Goal: Communication & Community: Participate in discussion

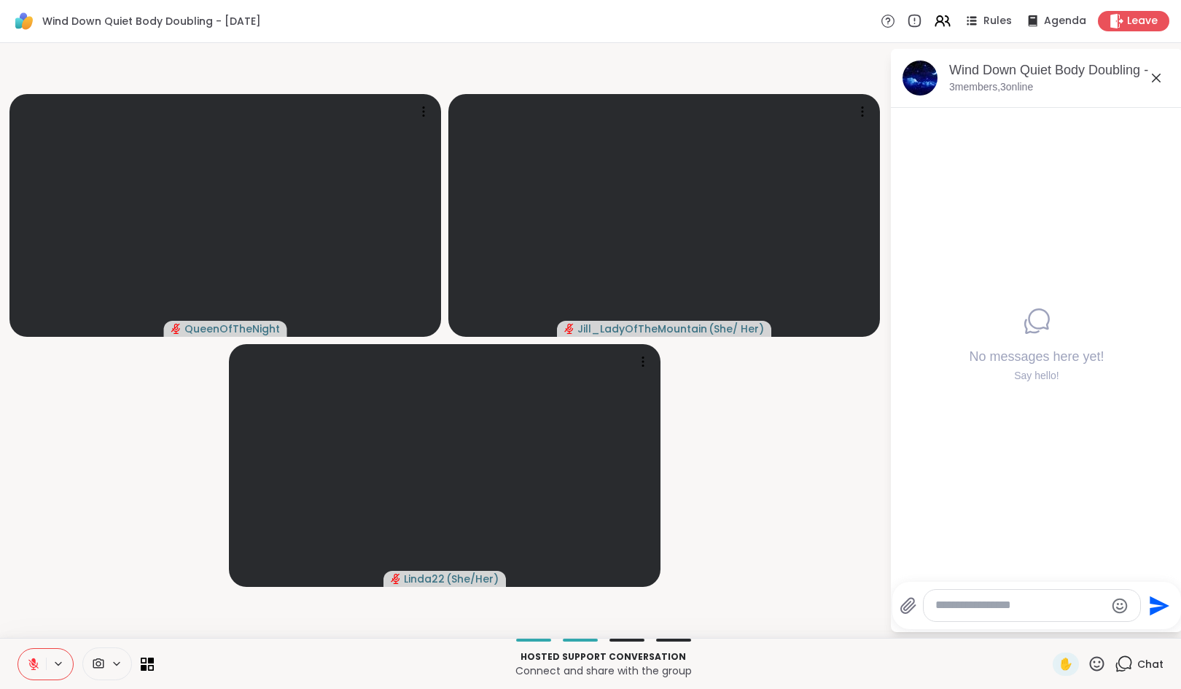
click at [1068, 610] on textarea "Type your message" at bounding box center [1020, 605] width 170 height 15
type textarea "**********"
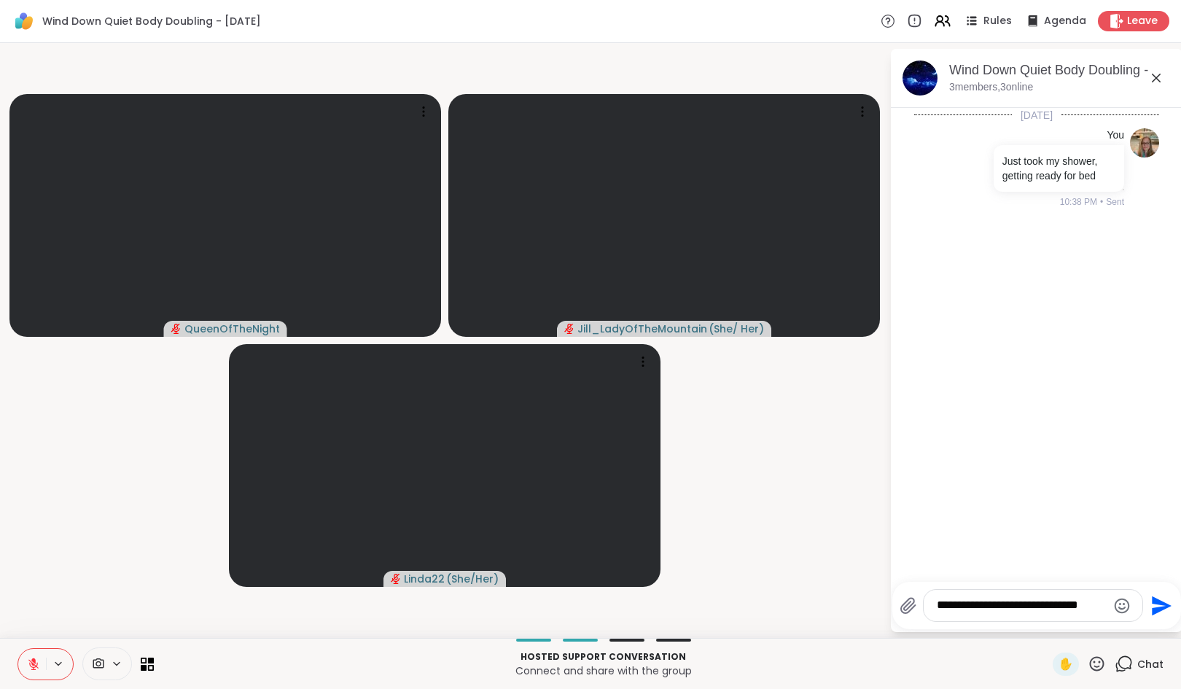
type textarea "**********"
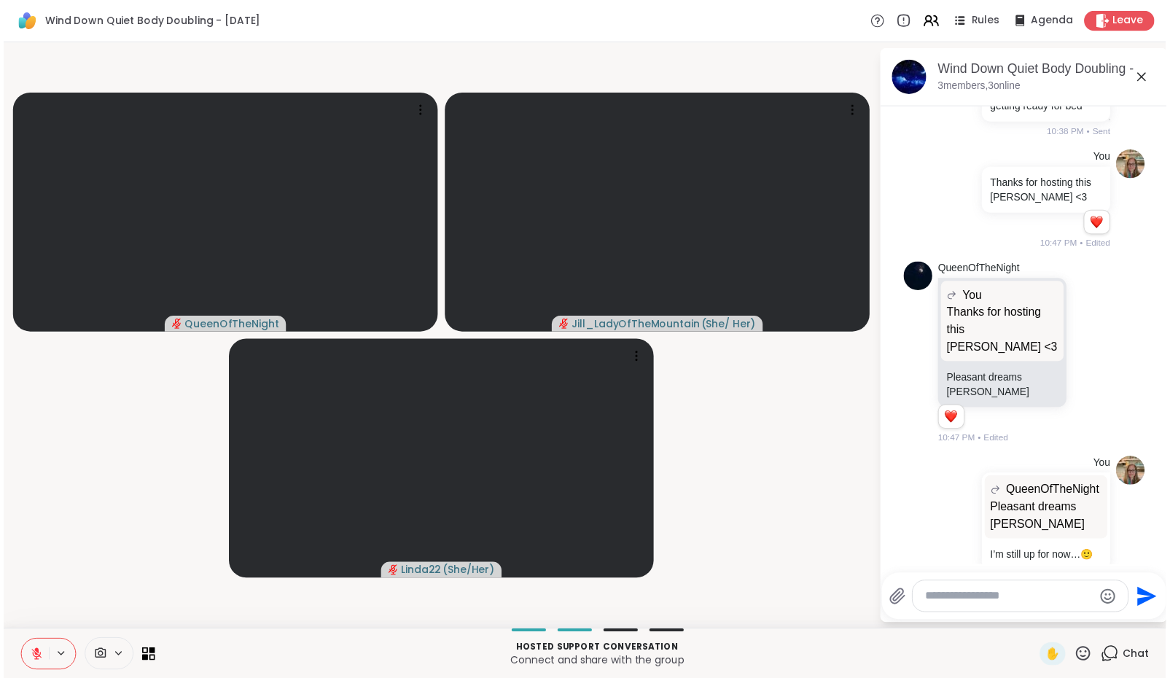
scroll to position [147, 0]
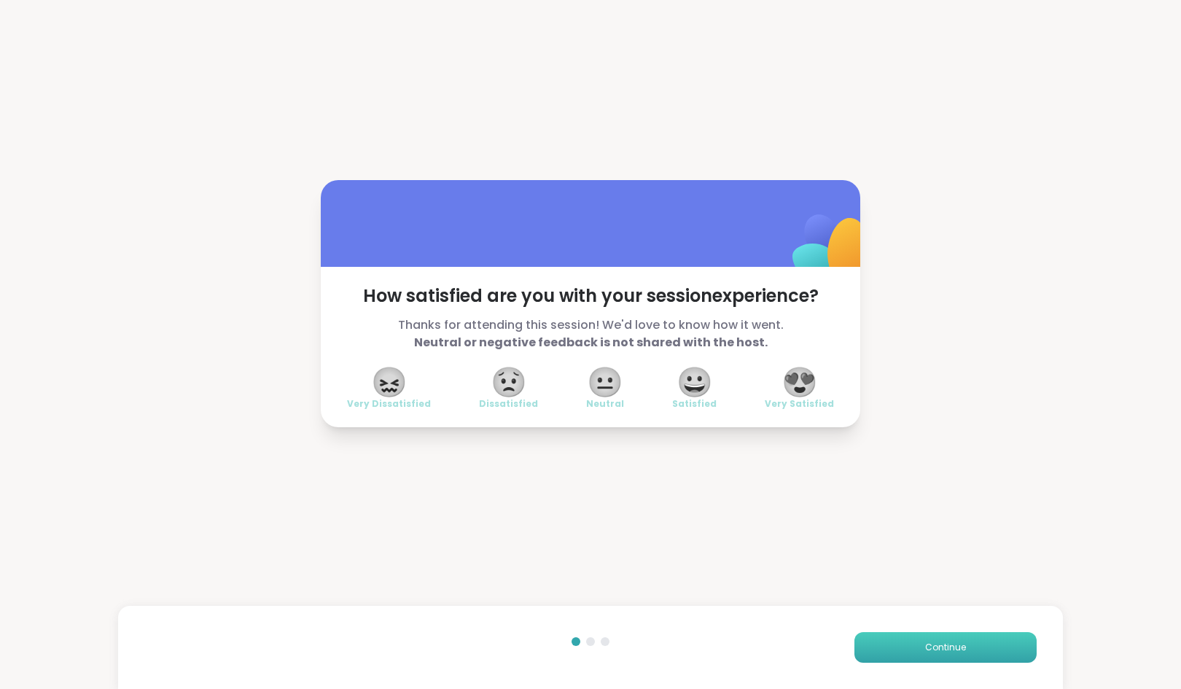
click at [947, 649] on span "Continue" at bounding box center [945, 647] width 41 height 13
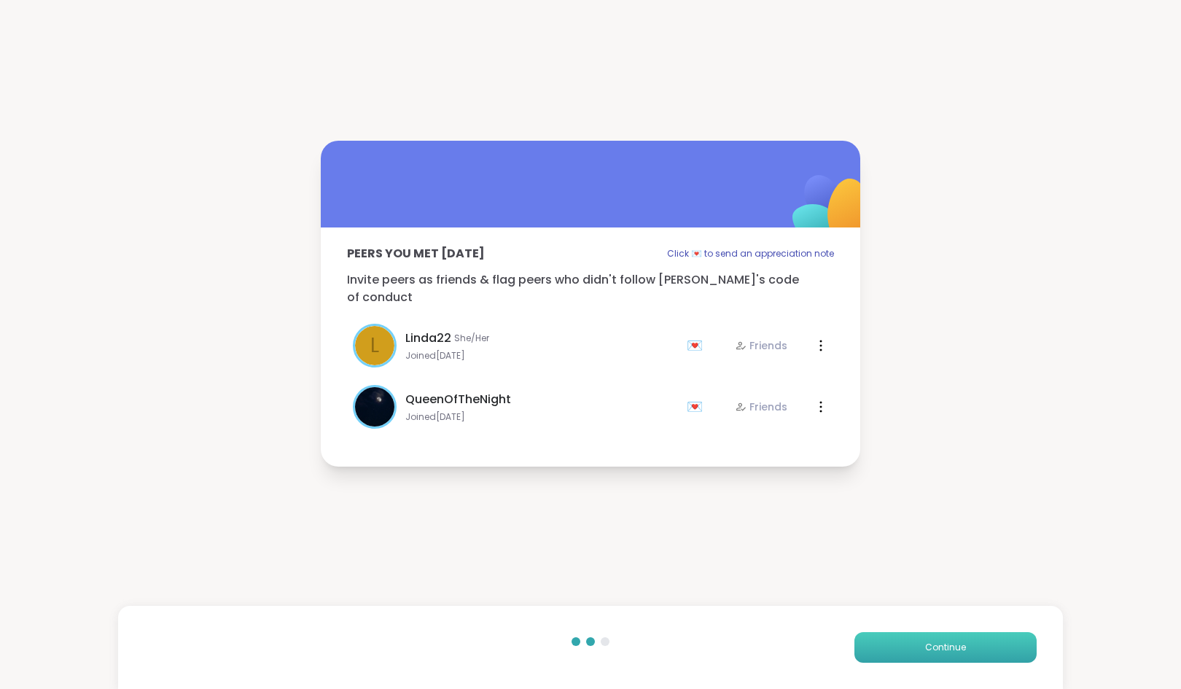
click at [931, 648] on span "Continue" at bounding box center [945, 647] width 41 height 13
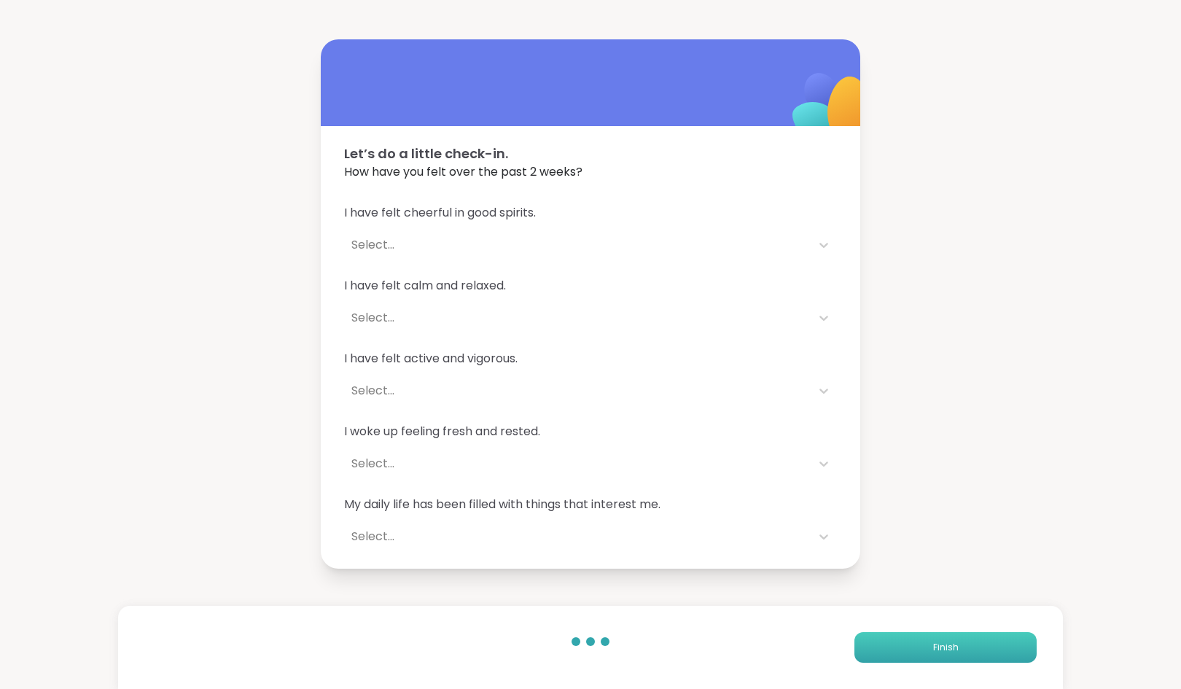
click at [933, 648] on span "Finish" at bounding box center [946, 647] width 26 height 13
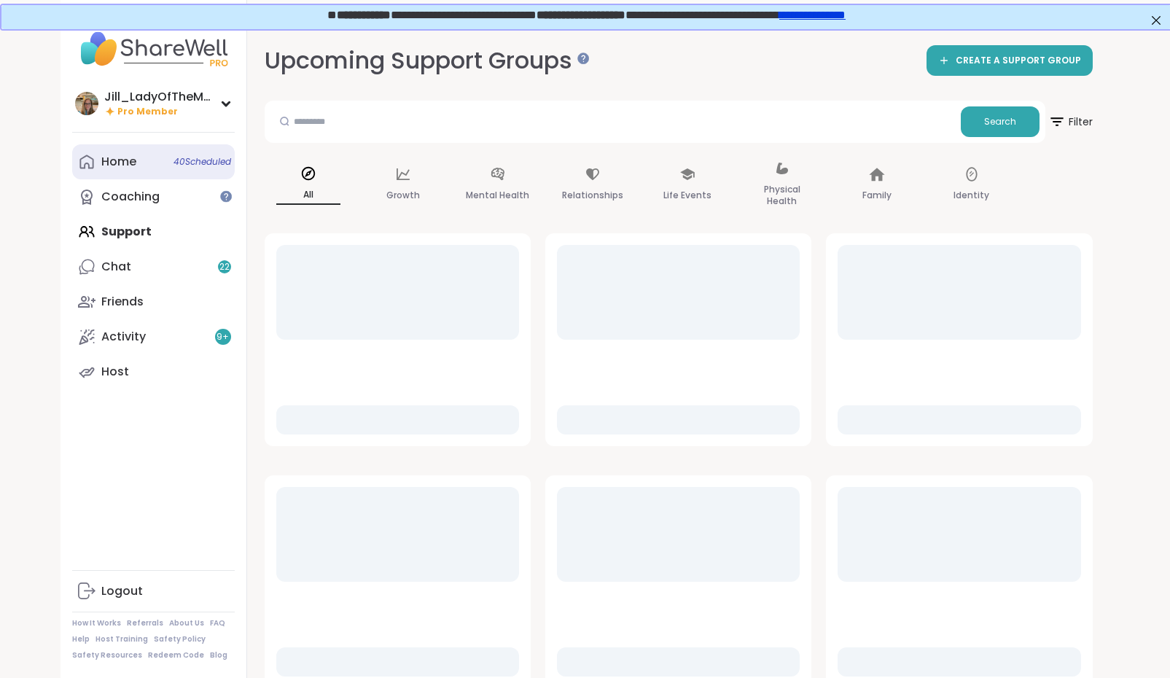
click at [126, 163] on div "Home 40 Scheduled" at bounding box center [118, 162] width 35 height 16
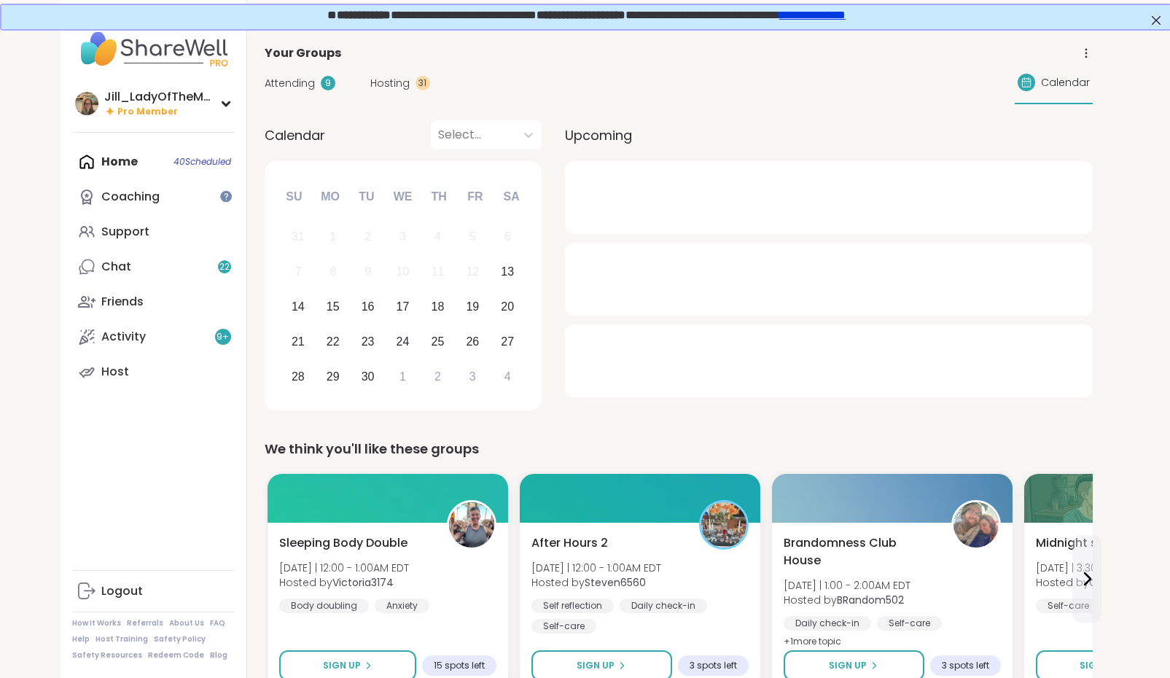
click at [303, 77] on span "Attending" at bounding box center [290, 83] width 50 height 15
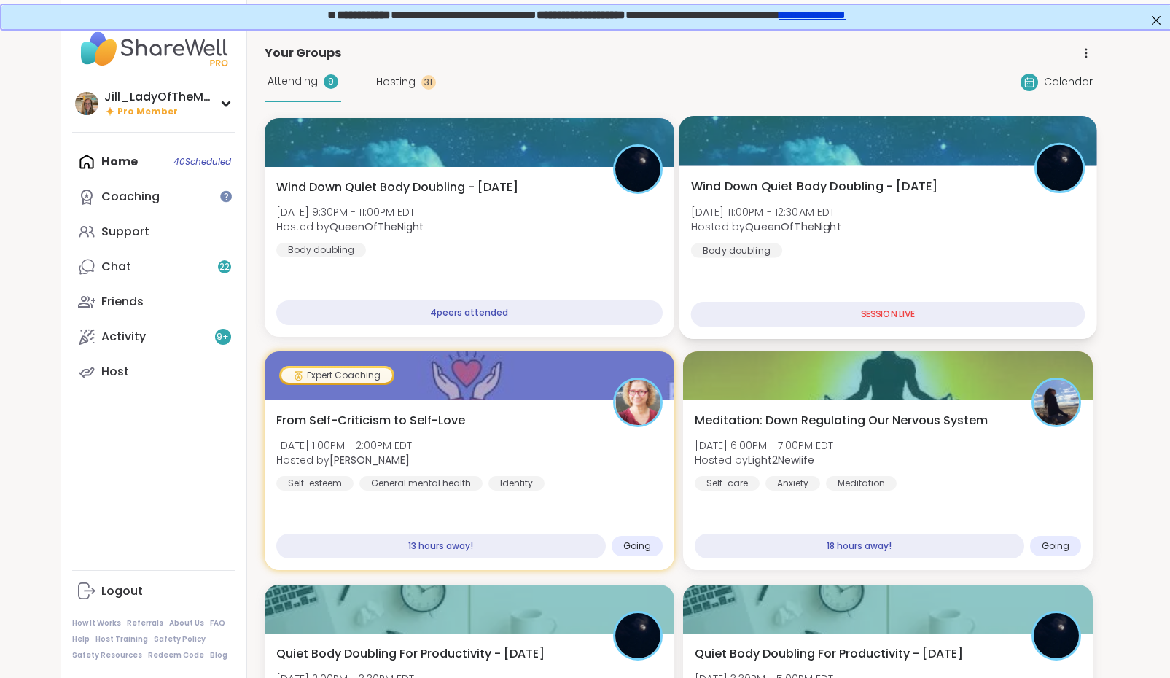
click at [850, 243] on div "Wind Down Quiet Body Doubling - [DATE] [DATE] 11:00PM - 12:30AM EDT Hosted by Q…" at bounding box center [887, 218] width 394 height 80
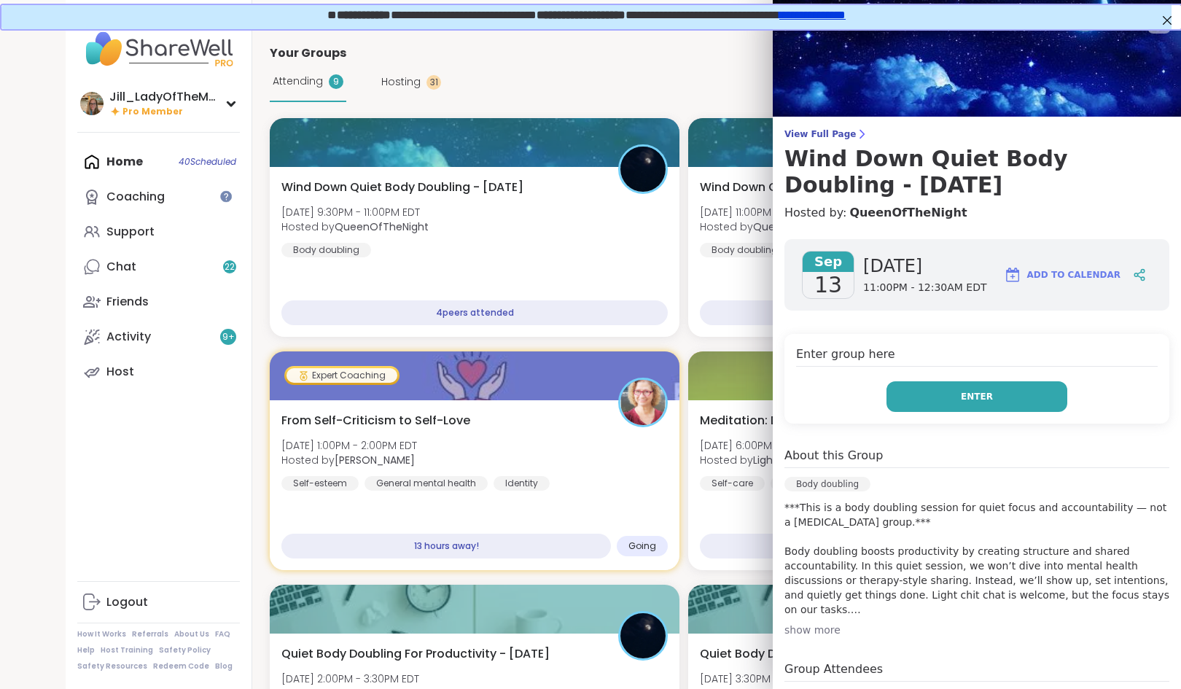
click at [944, 399] on button "Enter" at bounding box center [976, 396] width 181 height 31
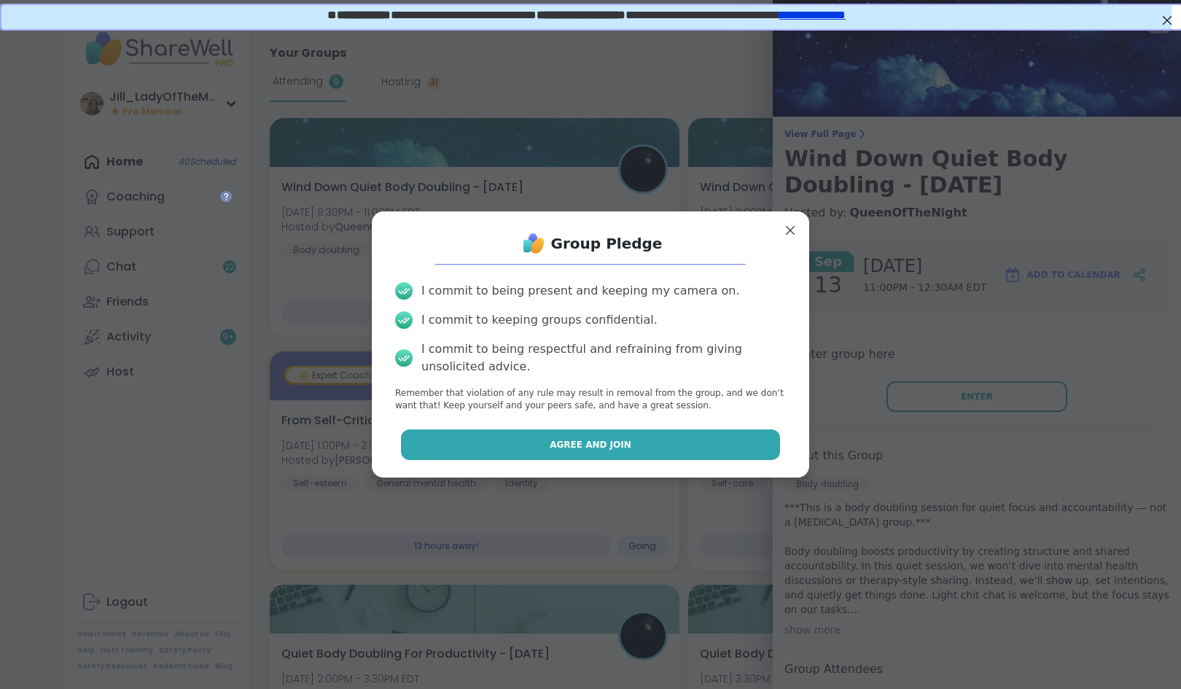
click at [650, 441] on button "Agree and Join" at bounding box center [591, 444] width 380 height 31
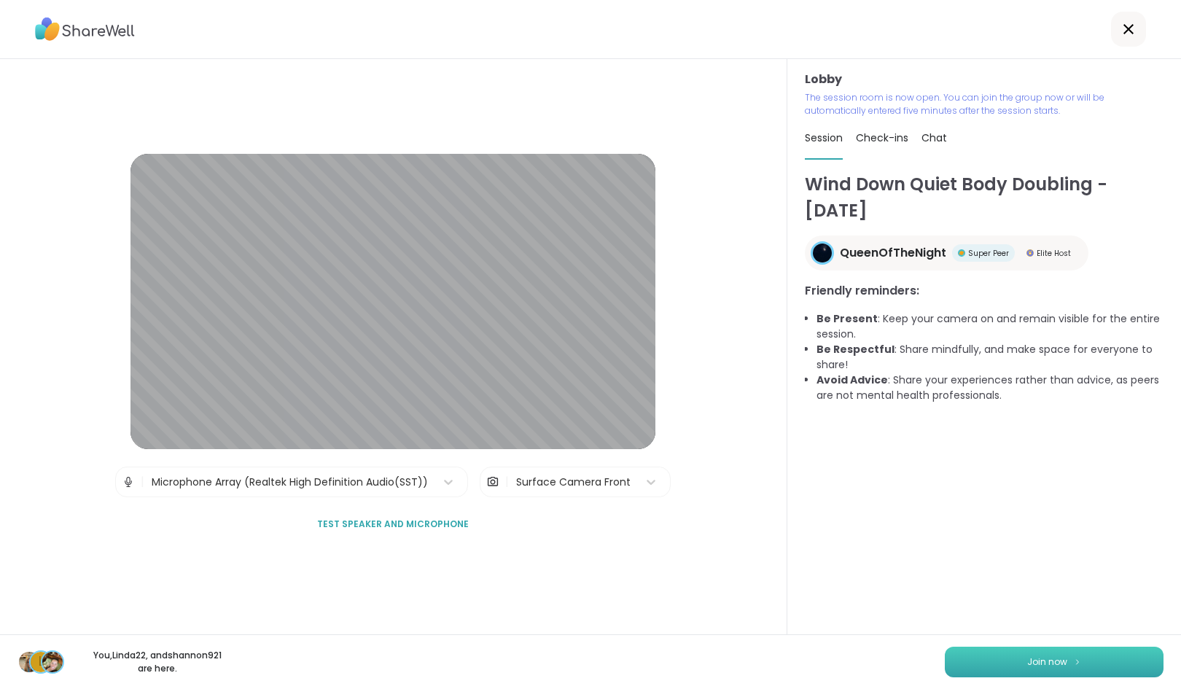
click at [971, 664] on button "Join now" at bounding box center [1054, 662] width 219 height 31
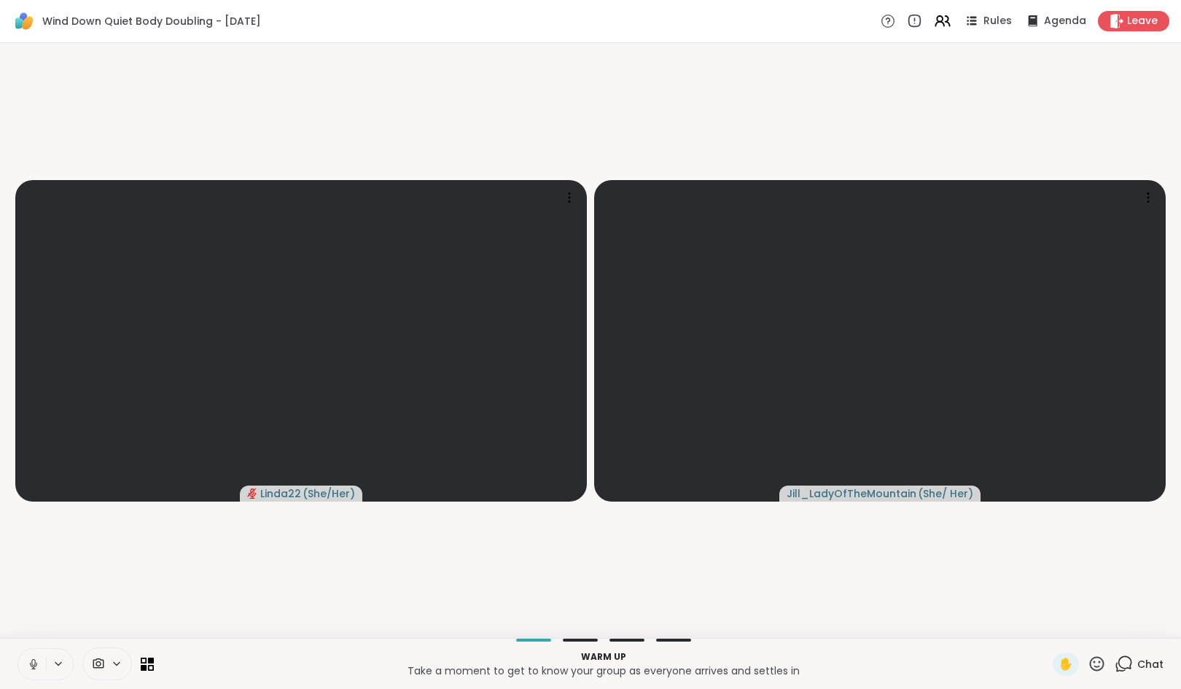
click at [1119, 667] on icon at bounding box center [1124, 664] width 18 height 18
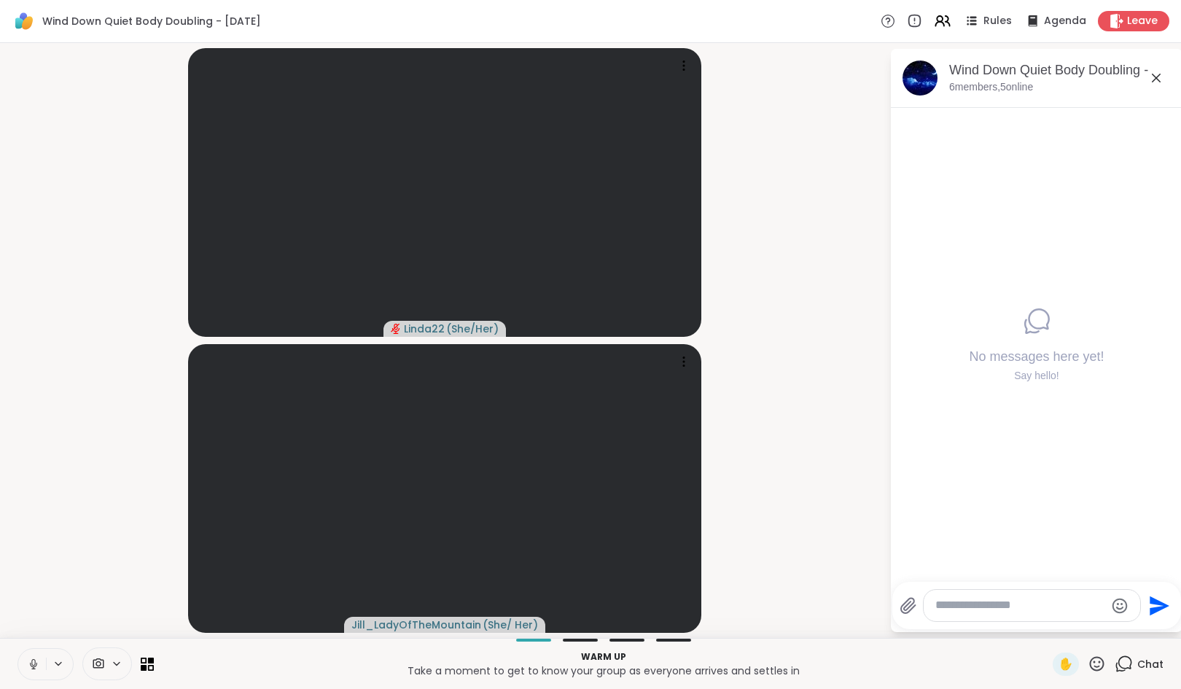
click at [28, 666] on icon at bounding box center [33, 664] width 13 height 13
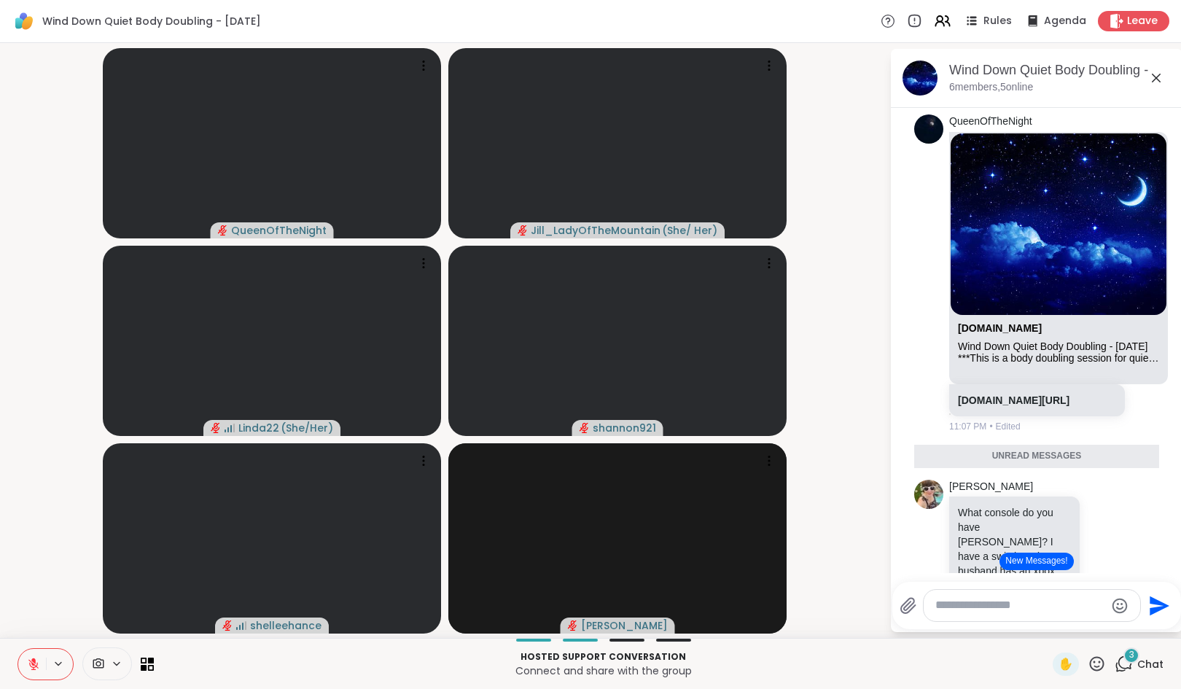
scroll to position [1052, 0]
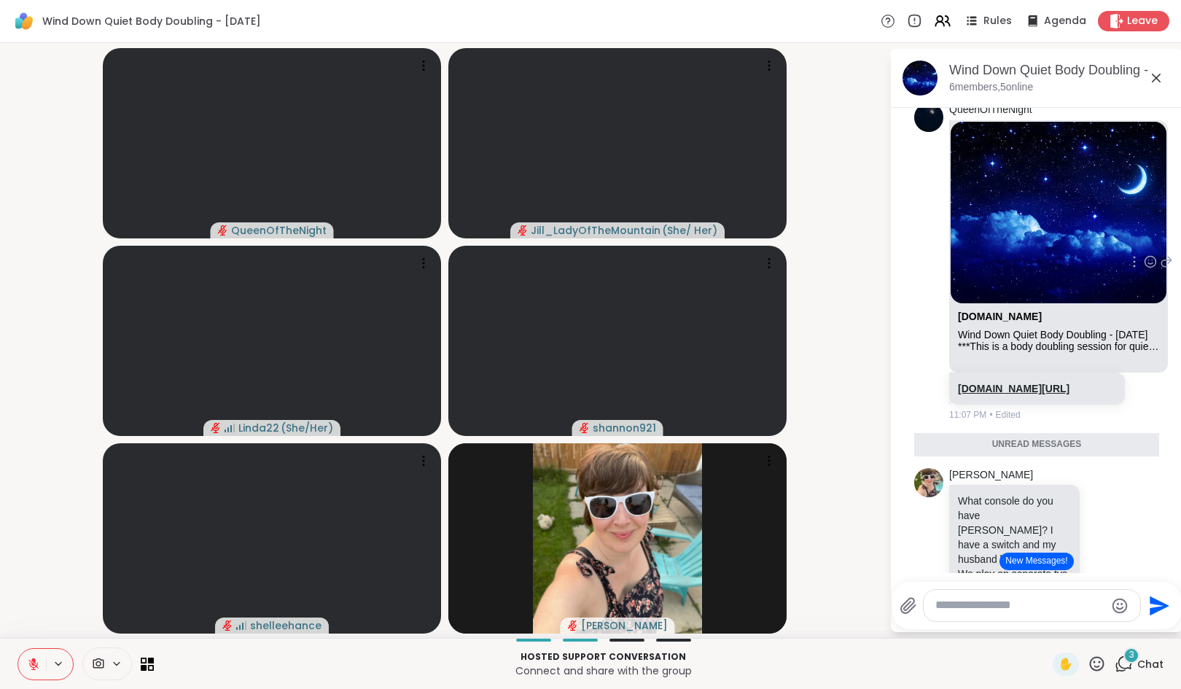
click at [1013, 394] on link "[DOMAIN_NAME][URL]" at bounding box center [1014, 389] width 112 height 12
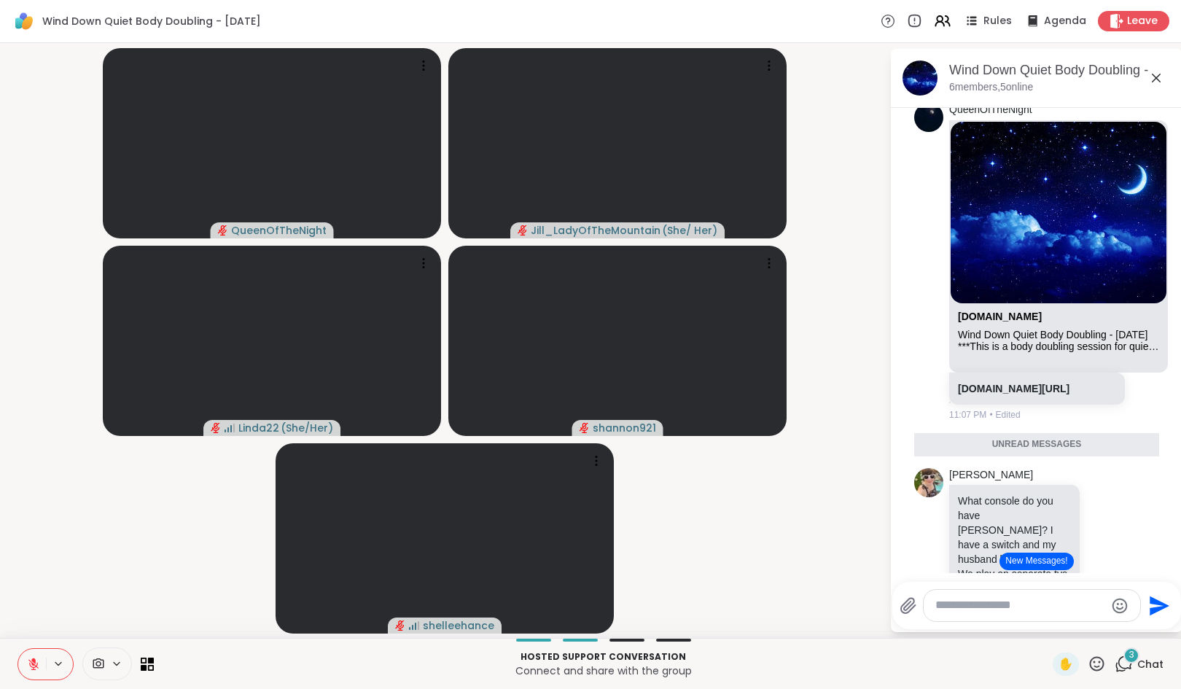
click at [1026, 557] on button "New Messages!" at bounding box center [1036, 561] width 74 height 17
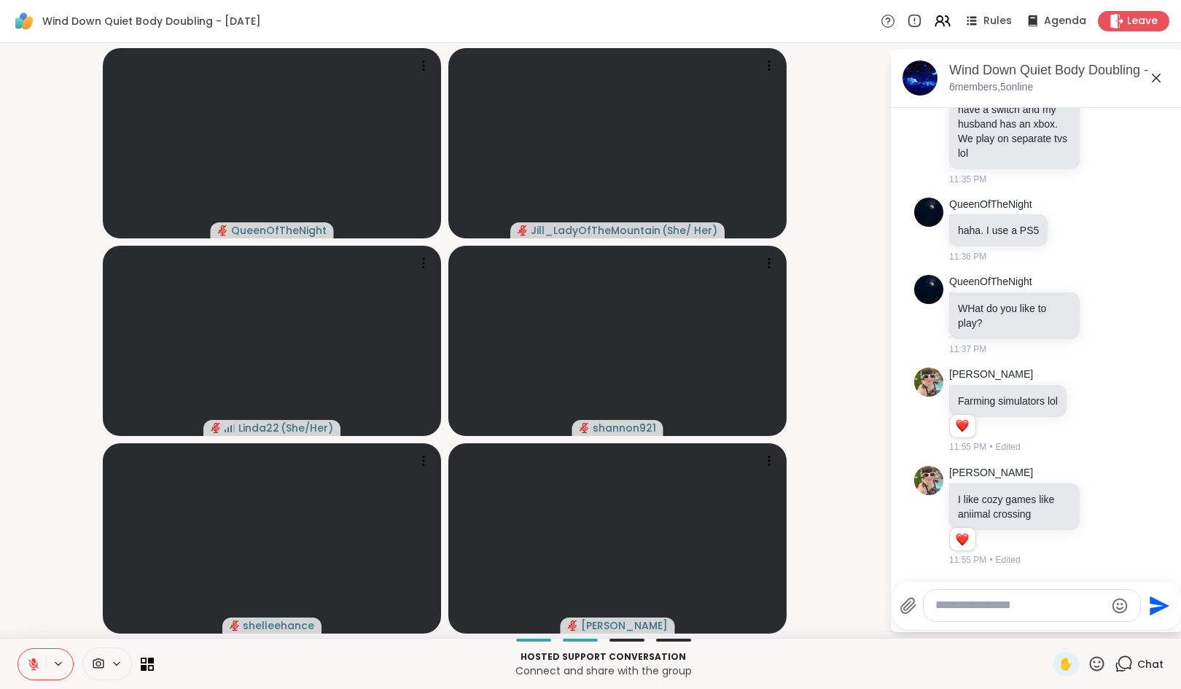
scroll to position [1511, 0]
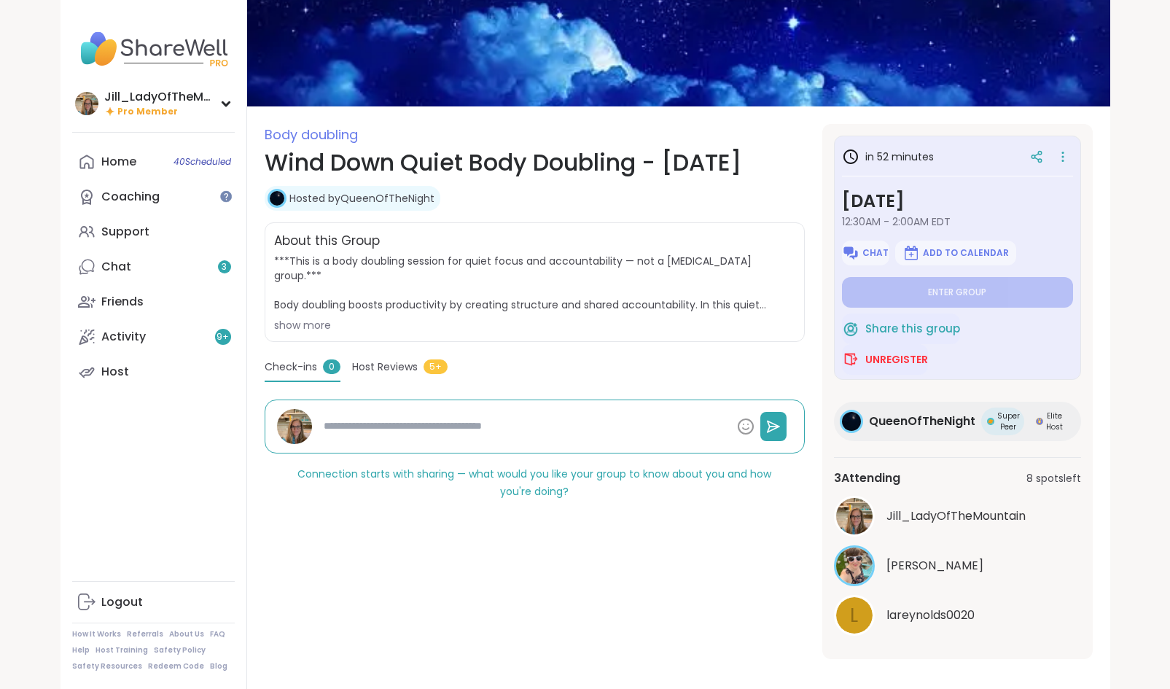
scroll to position [86, 0]
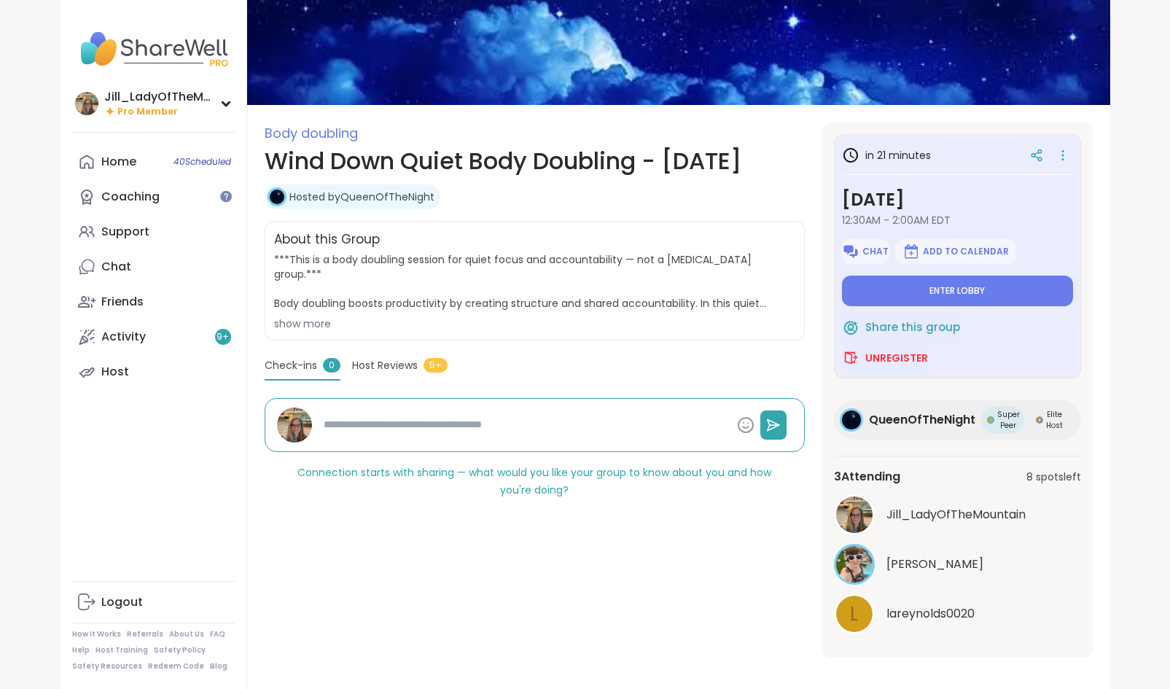
type textarea "*"
